Goal: Navigation & Orientation: Find specific page/section

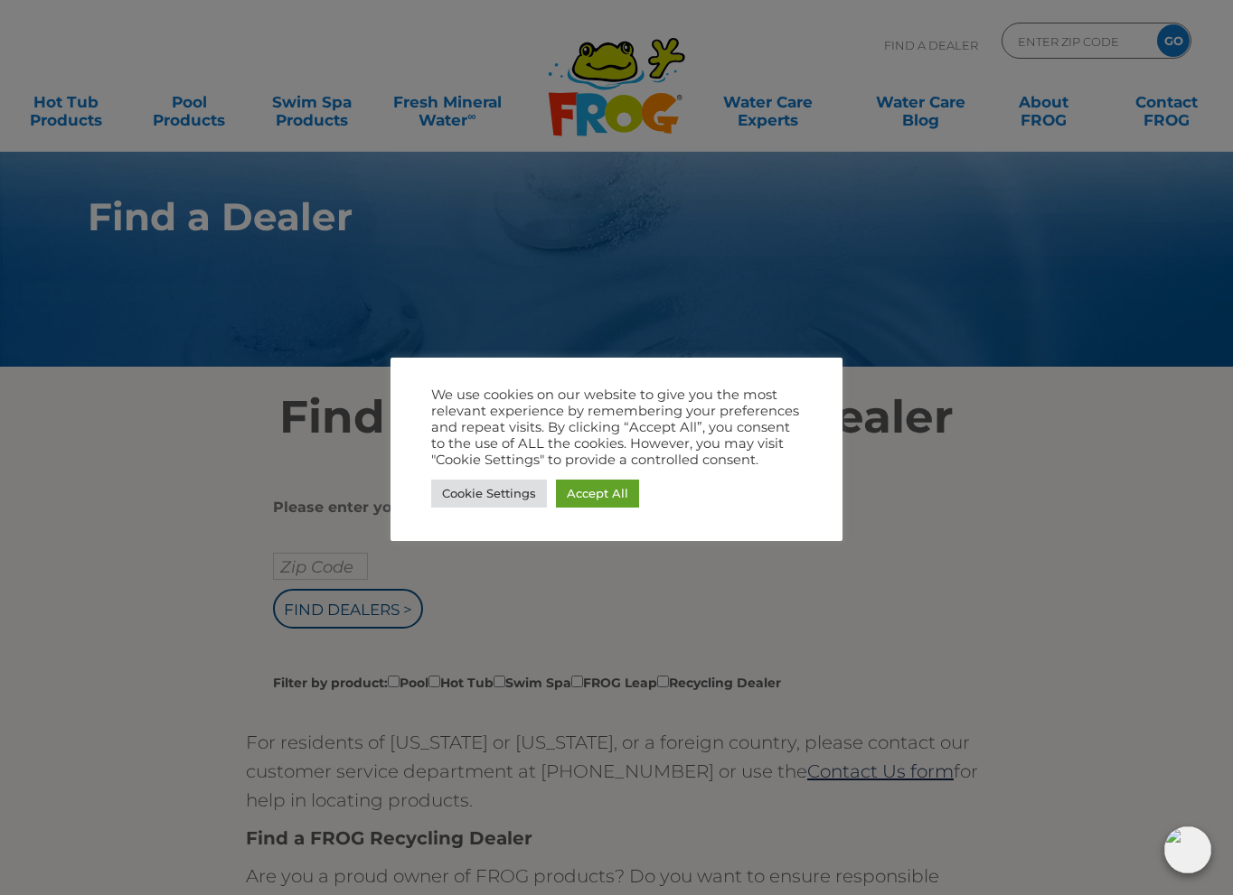
click at [511, 459] on div at bounding box center [616, 447] width 1233 height 895
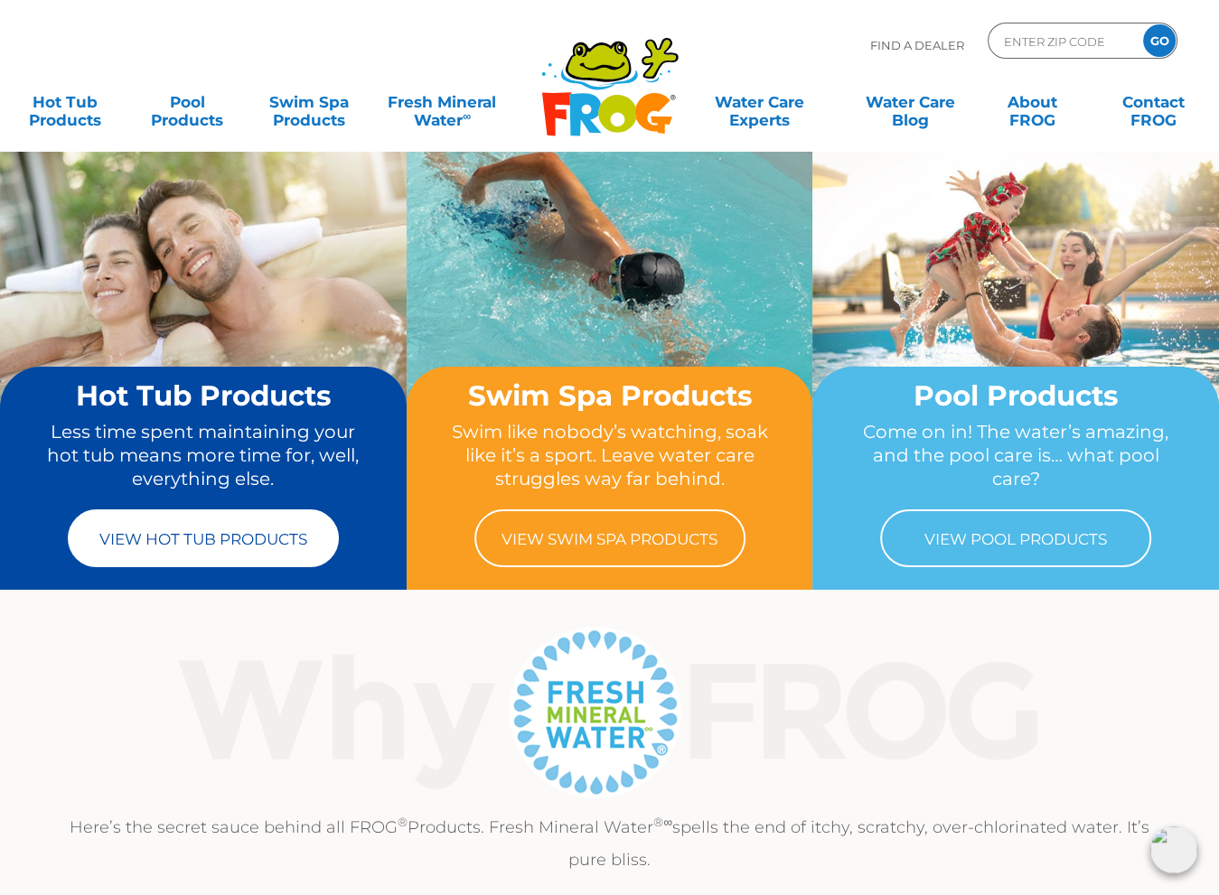
click at [204, 542] on link "View Hot Tub Products" at bounding box center [203, 539] width 271 height 58
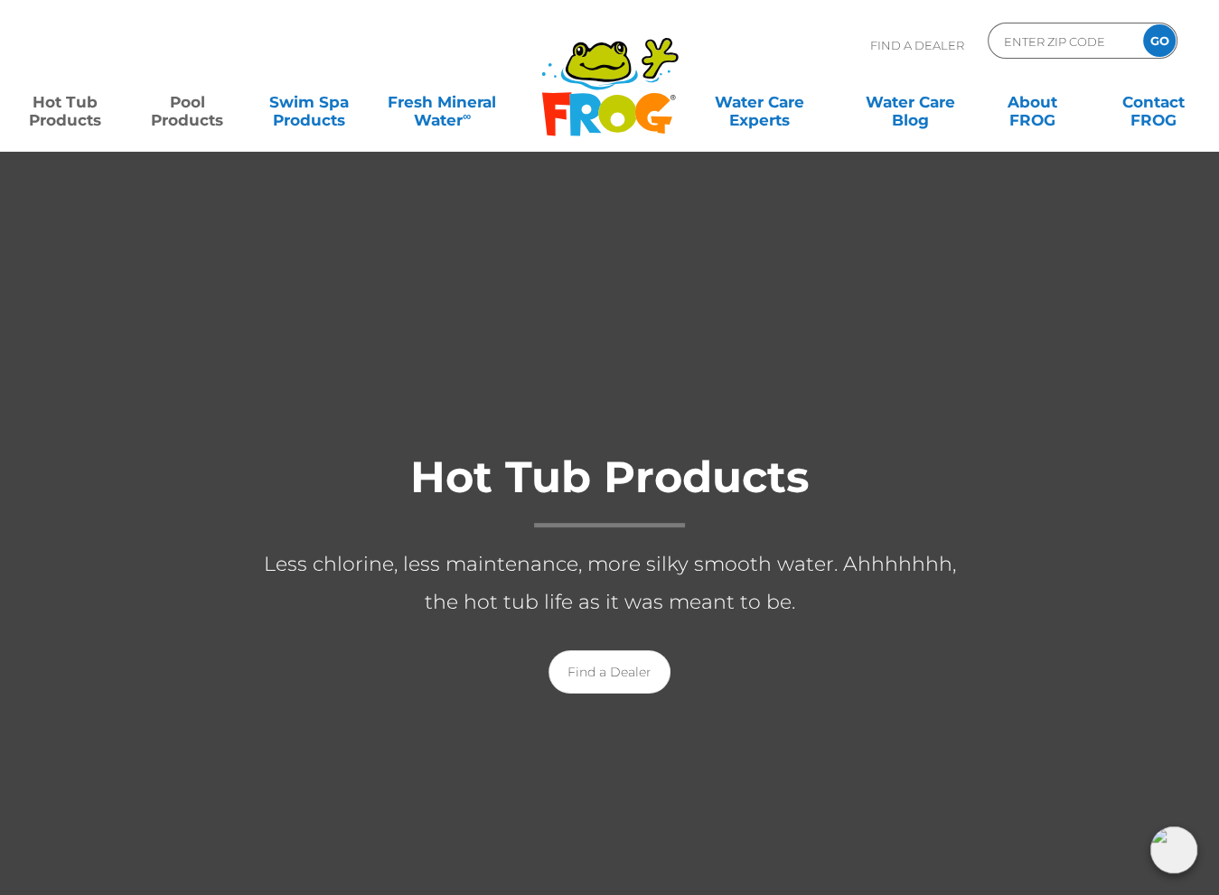
click at [192, 114] on link "Pool Products" at bounding box center [187, 102] width 95 height 36
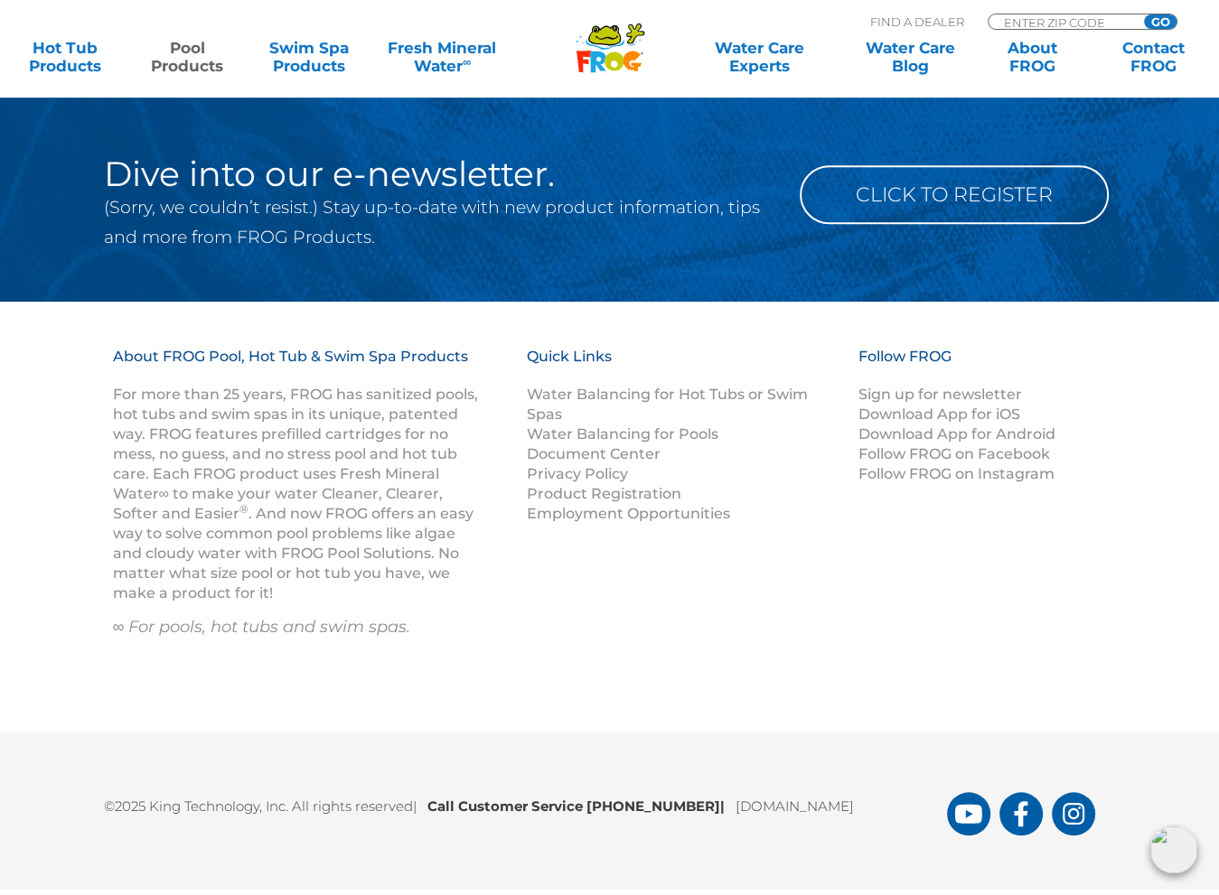
scroll to position [7193, 0]
